Goal: Information Seeking & Learning: Find specific page/section

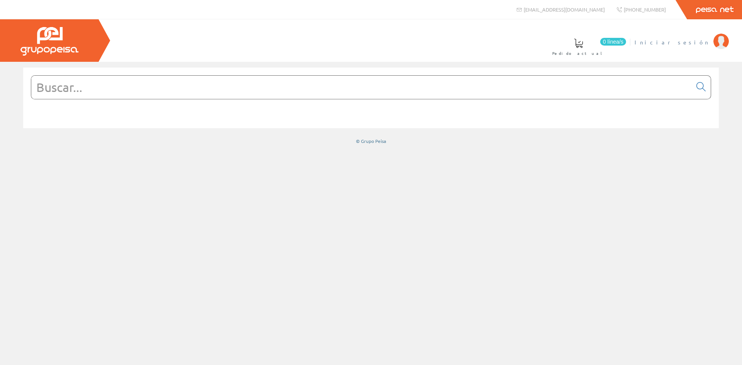
click at [715, 39] on img at bounding box center [720, 41] width 15 height 15
click at [111, 87] on input "text" at bounding box center [361, 87] width 660 height 23
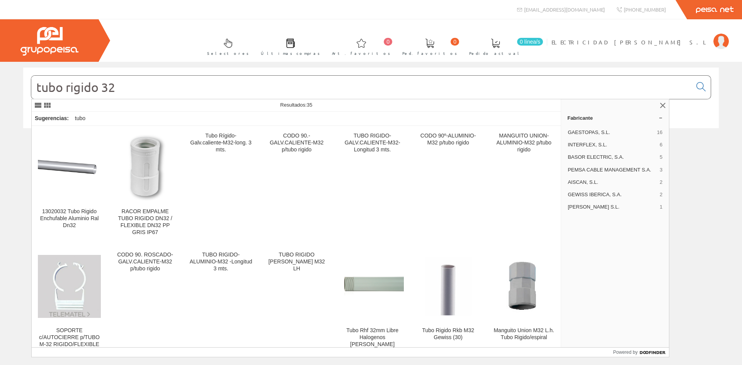
click at [98, 88] on input "tubo rigido 32" at bounding box center [361, 87] width 660 height 23
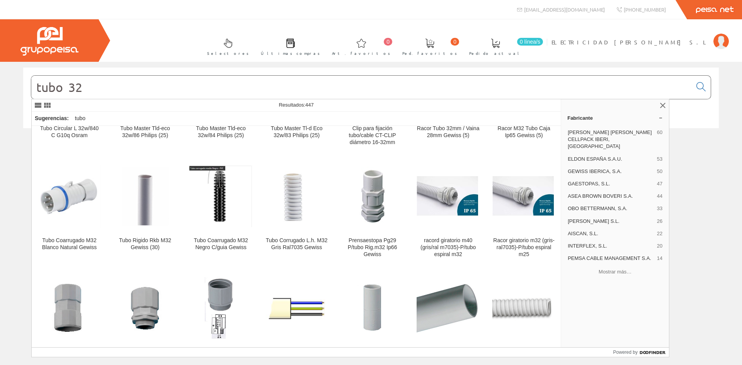
scroll to position [2729, 0]
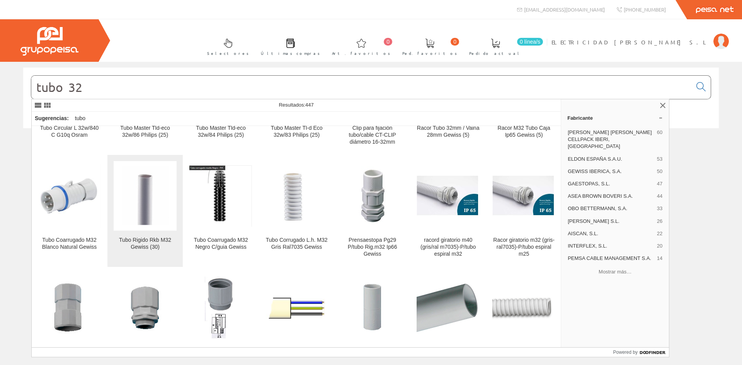
type input "tubo 32"
click at [155, 211] on link "Tubo Rigido Rkb M32 Gewiss (30)" at bounding box center [144, 211] width 75 height 112
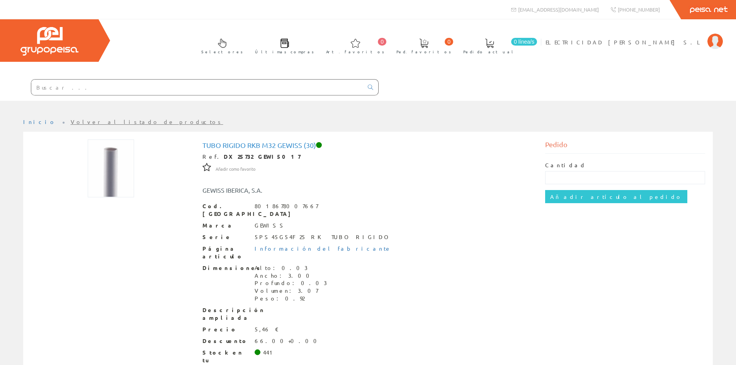
click at [234, 266] on div "Dimensiones Alto: 0.03 Ancho: 3.00 Profundo: 0.03 Volumen: 3.07 Peso: 0.92" at bounding box center [368, 283] width 332 height 39
click at [61, 87] on input "text" at bounding box center [197, 87] width 332 height 15
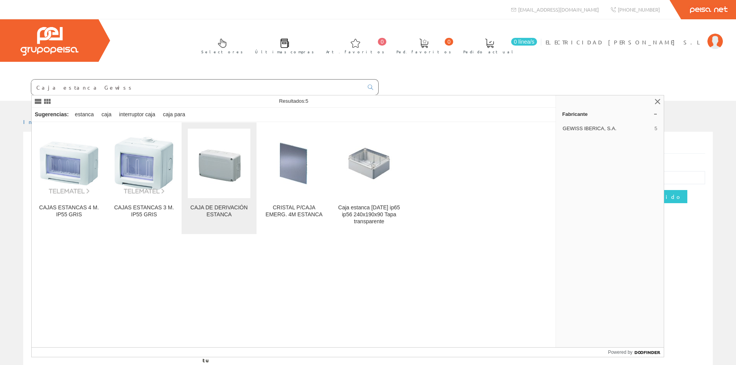
type input "Caja estanca Gewiss"
click at [219, 204] on link "CAJA DE DERIVACIÓN ESTANCA" at bounding box center [219, 178] width 75 height 112
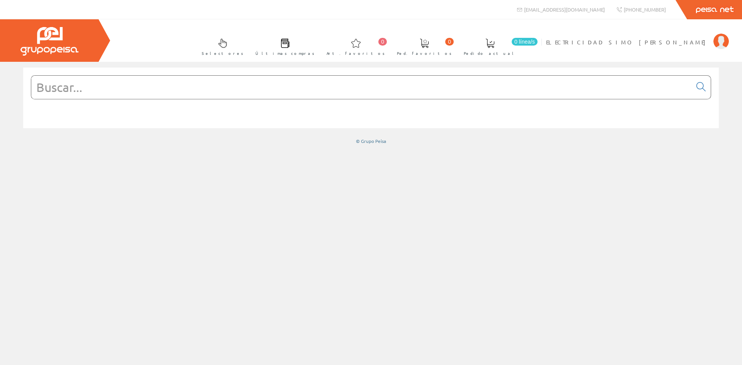
click at [59, 90] on input "text" at bounding box center [361, 87] width 660 height 23
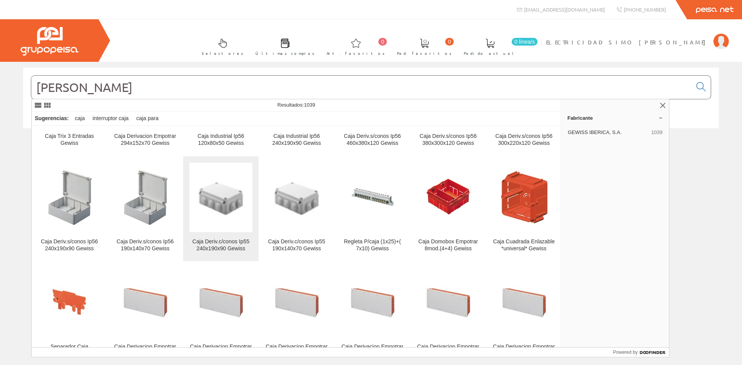
scroll to position [188, 0]
type input "[PERSON_NAME]"
click at [213, 203] on img at bounding box center [220, 197] width 47 height 59
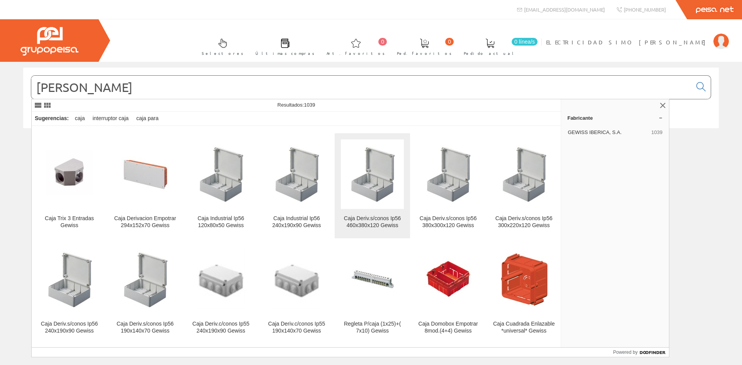
scroll to position [105, 0]
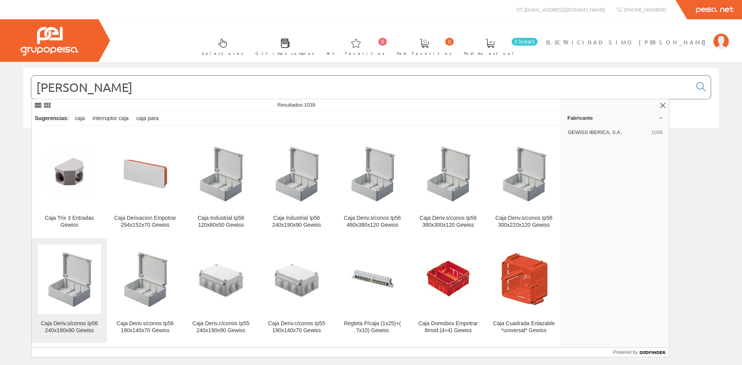
click at [77, 291] on img at bounding box center [69, 279] width 47 height 59
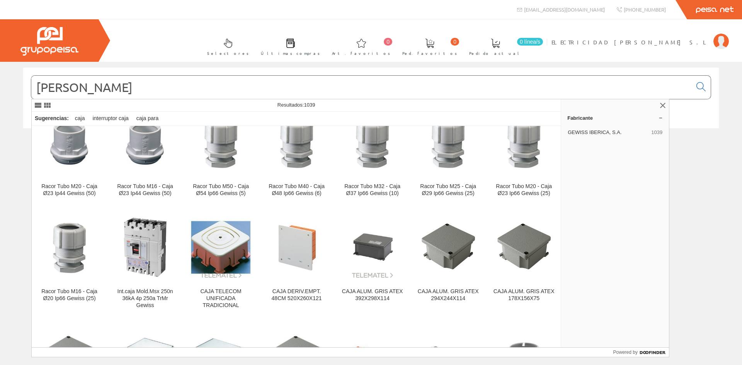
scroll to position [1674, 0]
click at [717, 37] on img at bounding box center [720, 41] width 15 height 15
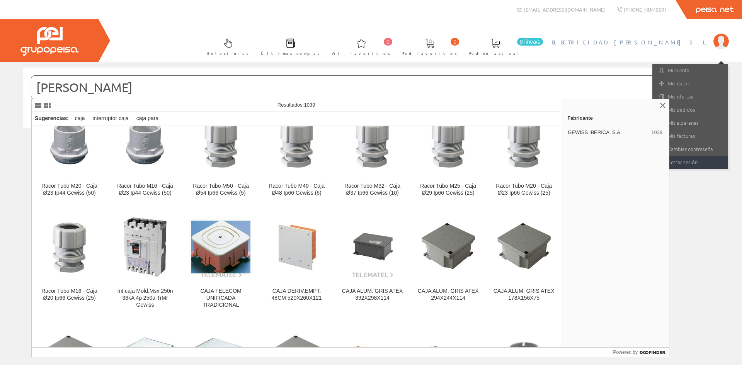
click at [689, 160] on link "Cerrar sesión" at bounding box center [689, 162] width 75 height 13
